Goal: Transaction & Acquisition: Purchase product/service

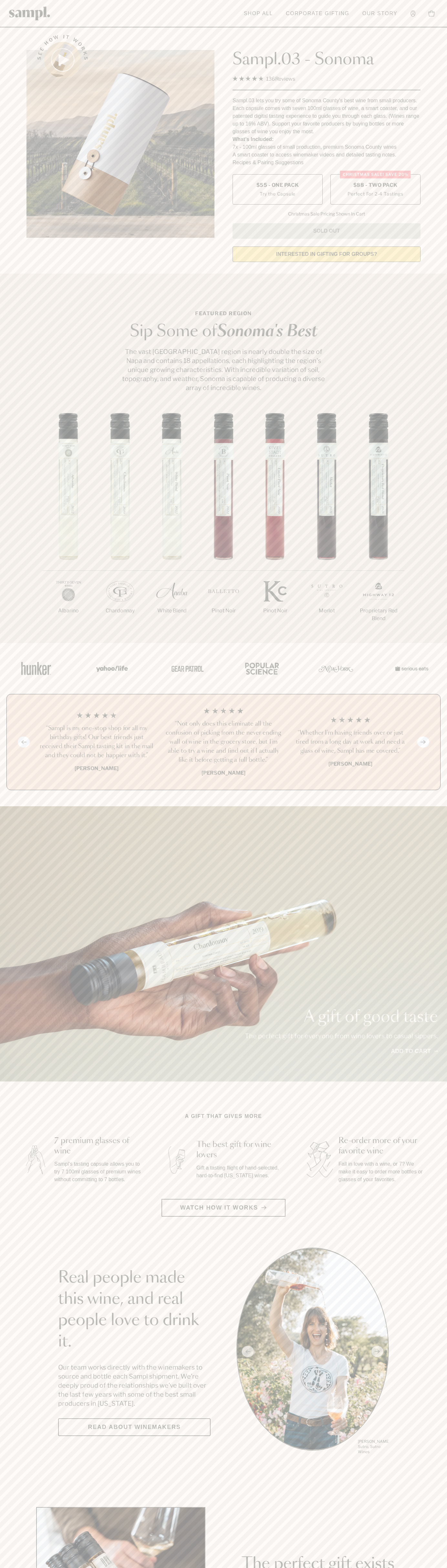
click at [375, 186] on span "$88 - Two Pack" at bounding box center [375, 185] width 44 height 7
click at [96, 742] on h3 "“Sampl is my one-stop shop for all my birthday gifts! Our best friends just rec…" at bounding box center [96, 742] width 116 height 36
click at [87, 16] on header "Toggle navigation menu Shop All Corporate Gifting Our Story Account Story Shop …" at bounding box center [224, 14] width 447 height 28
click at [428, 811] on div "A gift of good taste The perfect gift for everyone from wine lovers to casual s…" at bounding box center [224, 943] width 447 height 275
click at [289, 1568] on html "Skip to main content Toggle navigation menu Shop All Corporate Gifting Our Stor…" at bounding box center [224, 1513] width 447 height 3026
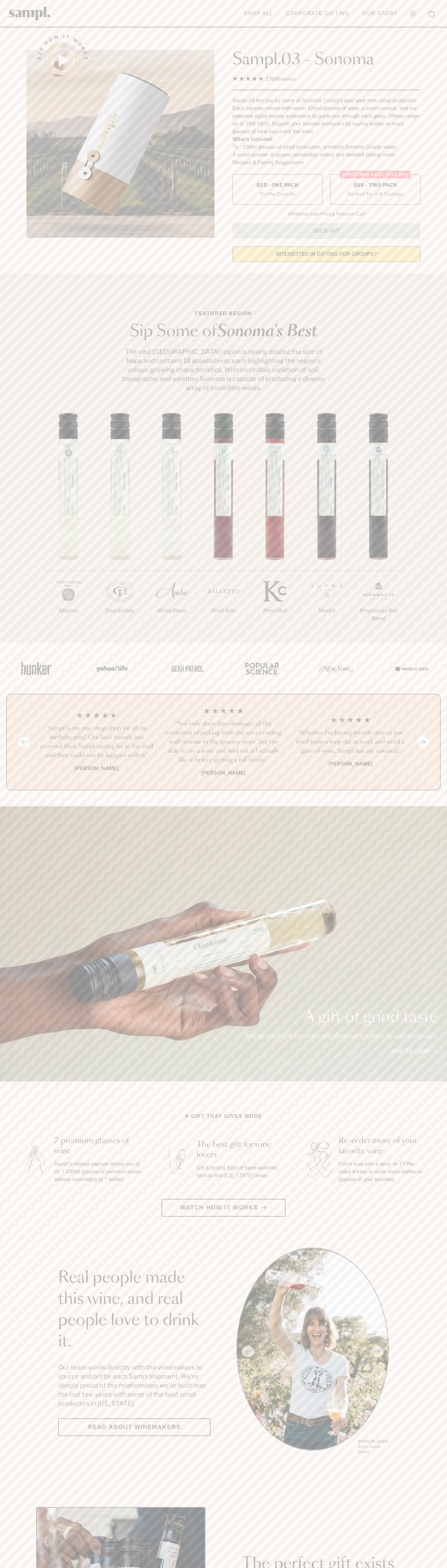
click at [12, 908] on div "A gift of good taste The perfect gift for everyone from wine lovers to casual s…" at bounding box center [224, 943] width 447 height 275
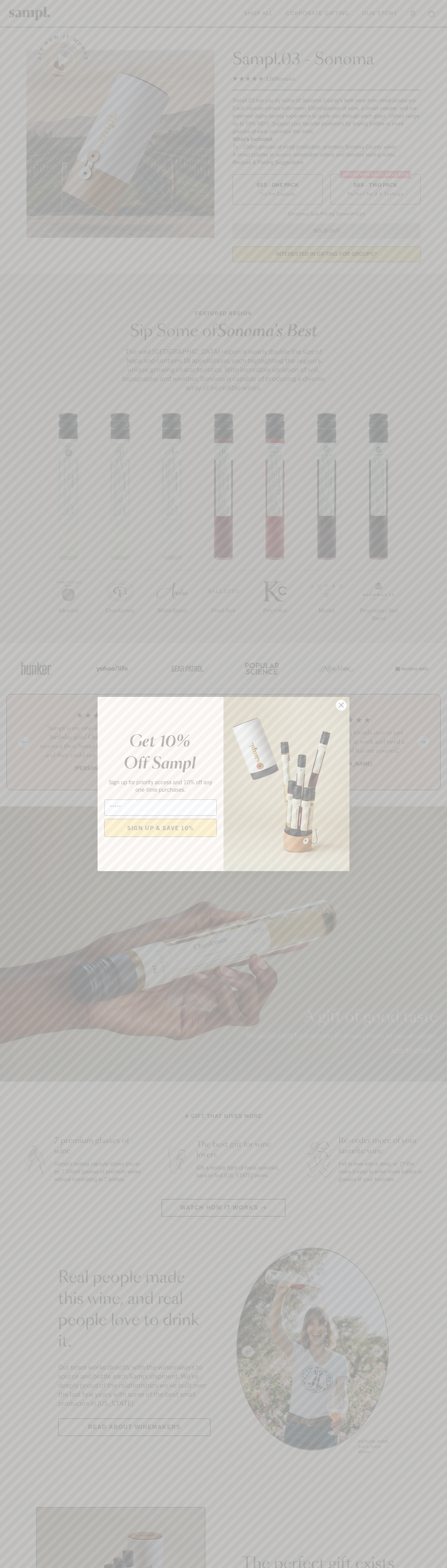
click at [341, 705] on icon "Close dialog" at bounding box center [341, 705] width 5 height 5
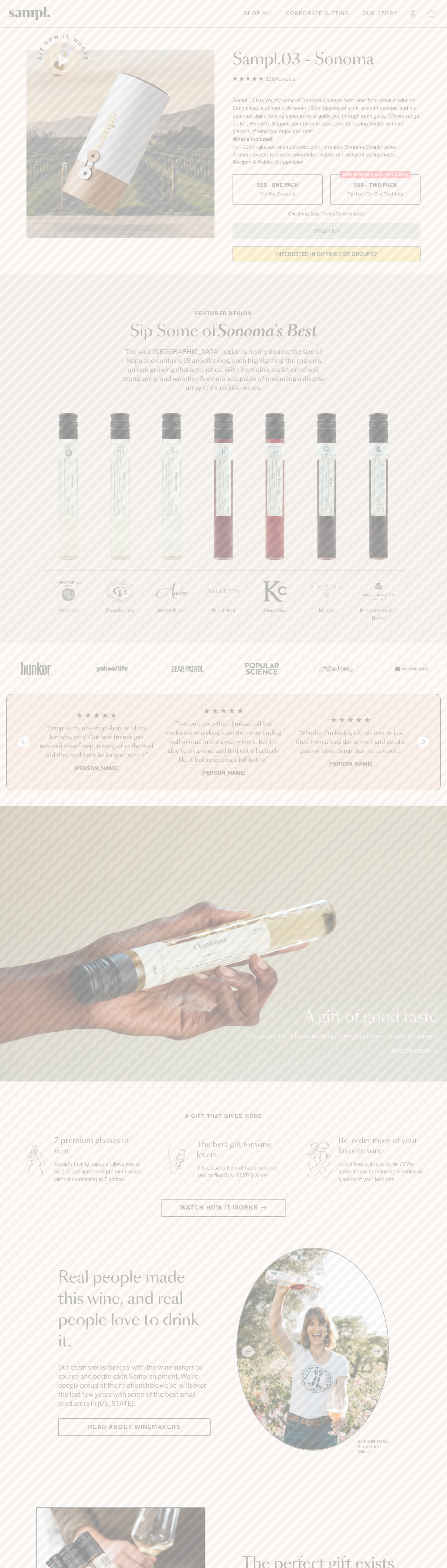
click at [375, 190] on label "Christmas SALE! Save 20% $88 - Two Pack Perfect For 2-4 Tastings" at bounding box center [375, 189] width 90 height 30
click at [96, 742] on h3 "“Sampl is my one-stop shop for all my birthday gifts! Our best friends just rec…" at bounding box center [96, 742] width 116 height 36
